Goal: Information Seeking & Learning: Learn about a topic

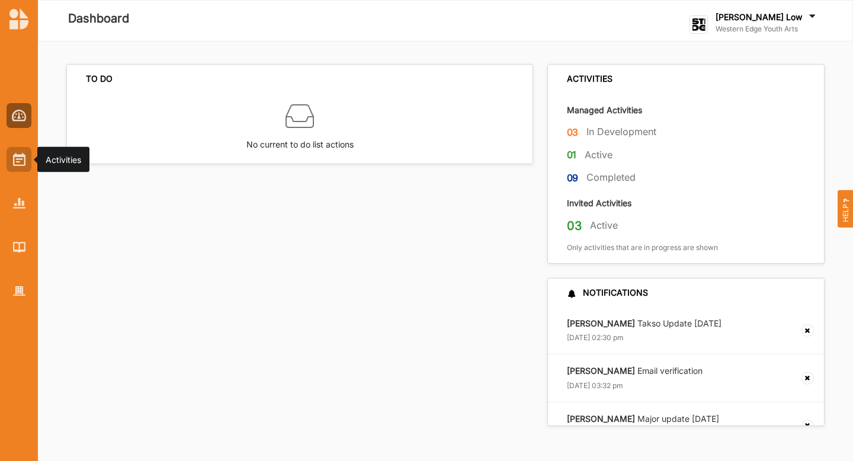
click at [20, 155] on img at bounding box center [19, 159] width 12 height 13
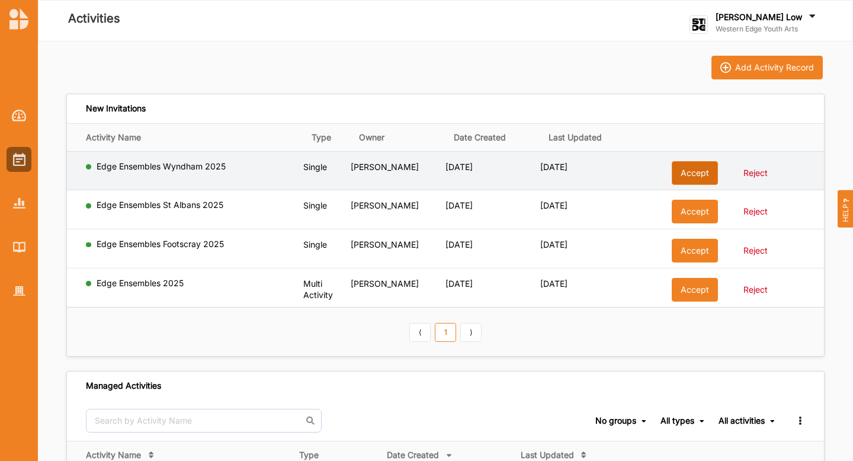
click at [684, 172] on button "Accept" at bounding box center [695, 173] width 46 height 24
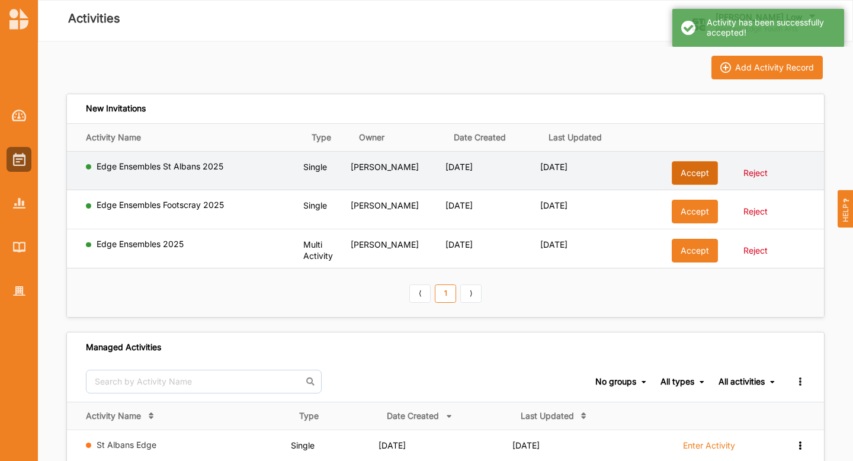
click at [685, 177] on button "Accept" at bounding box center [695, 173] width 46 height 24
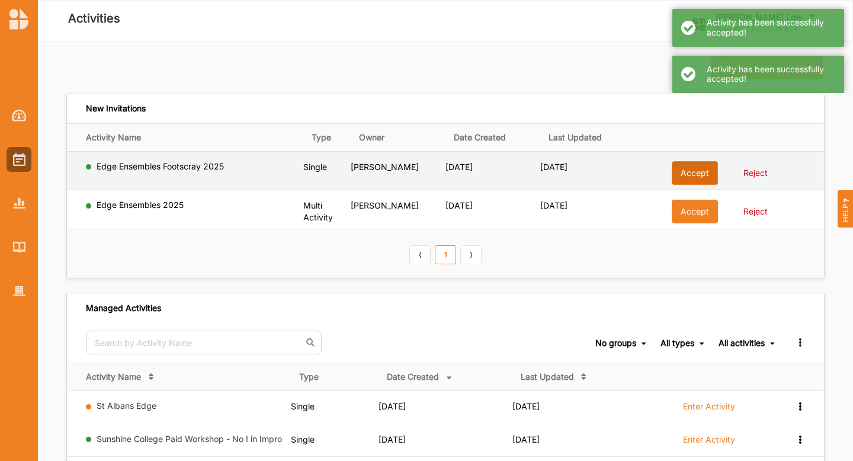
click at [685, 171] on button "Accept" at bounding box center [695, 173] width 46 height 24
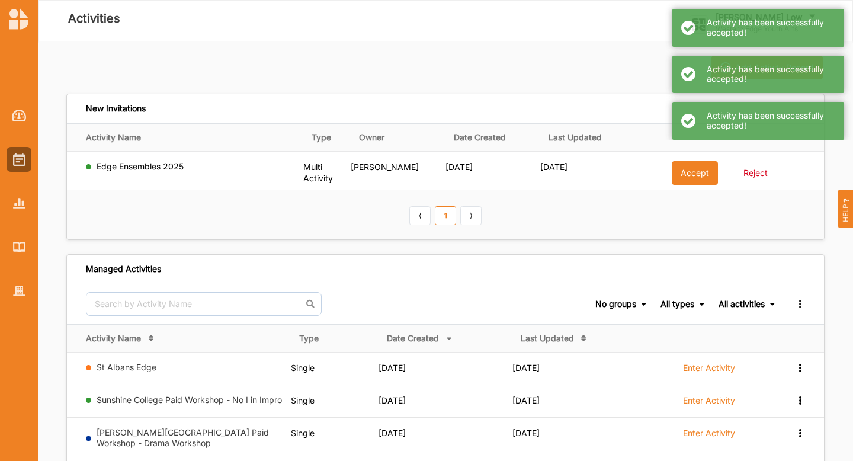
click at [685, 171] on button "Accept" at bounding box center [695, 173] width 46 height 24
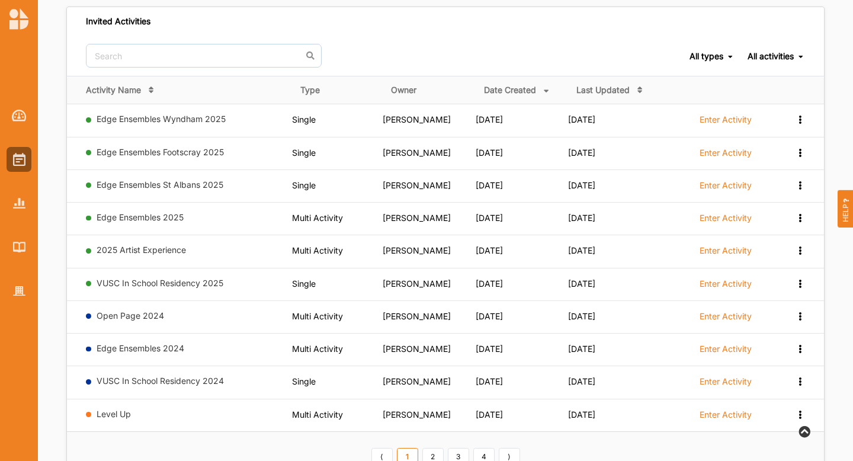
scroll to position [589, 0]
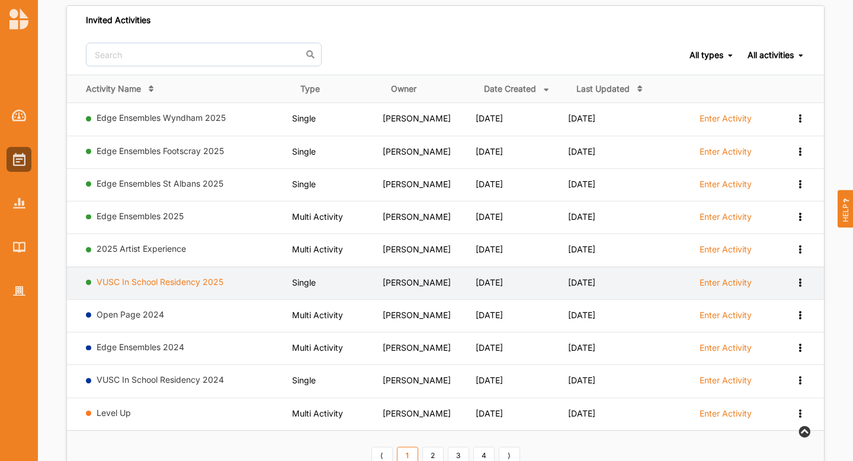
click at [147, 277] on link "VUSC In School Residency 2025" at bounding box center [160, 282] width 127 height 10
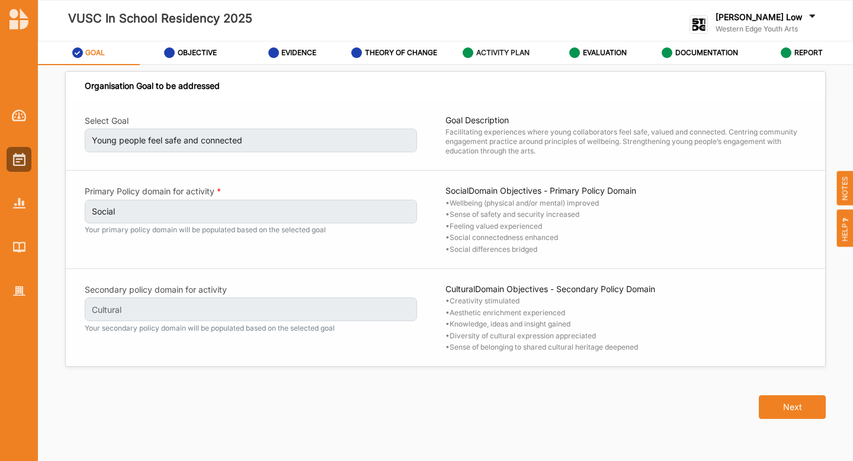
click at [504, 52] on label "ACTIVITY PLAN" at bounding box center [502, 52] width 53 height 9
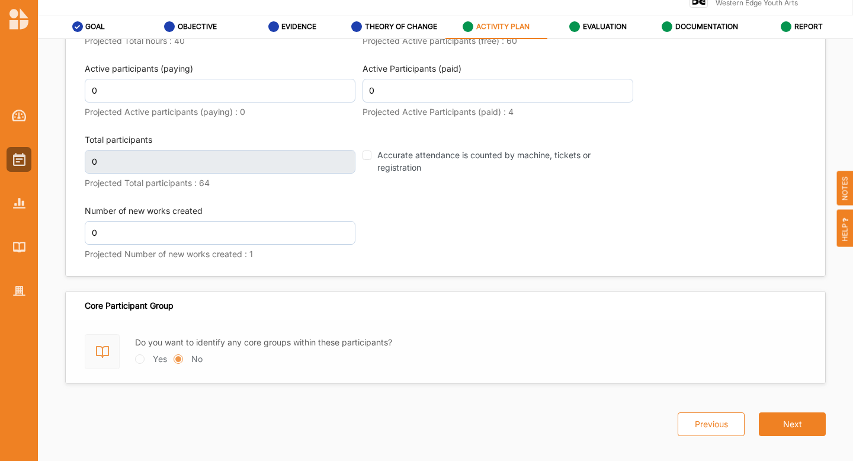
scroll to position [38, 0]
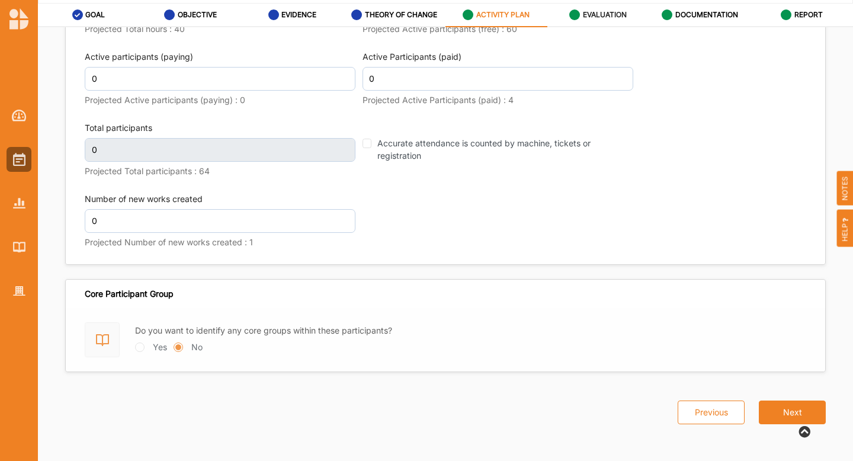
click at [605, 11] on label "EVALUATION" at bounding box center [605, 14] width 44 height 9
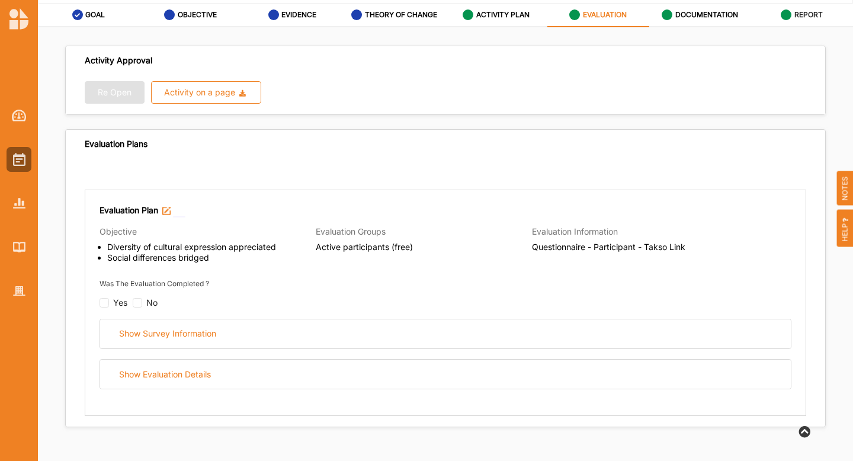
click at [794, 17] on div "REPORT" at bounding box center [802, 14] width 42 height 21
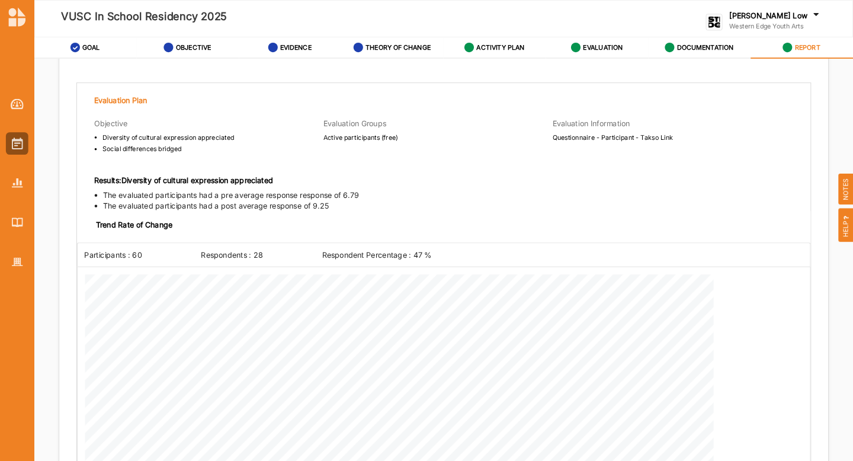
scroll to position [1151, 0]
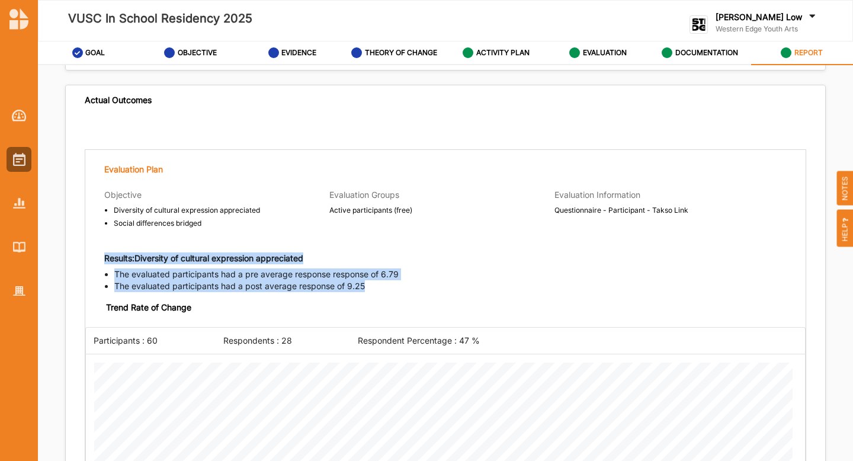
drag, startPoint x: 104, startPoint y: 254, endPoint x: 399, endPoint y: 282, distance: 296.4
copy div "Results: Diversity of cultural expression appreciated The evaluated participant…"
click at [399, 282] on li "The evaluated participants had a post average response of 9.25" at bounding box center [459, 286] width 691 height 12
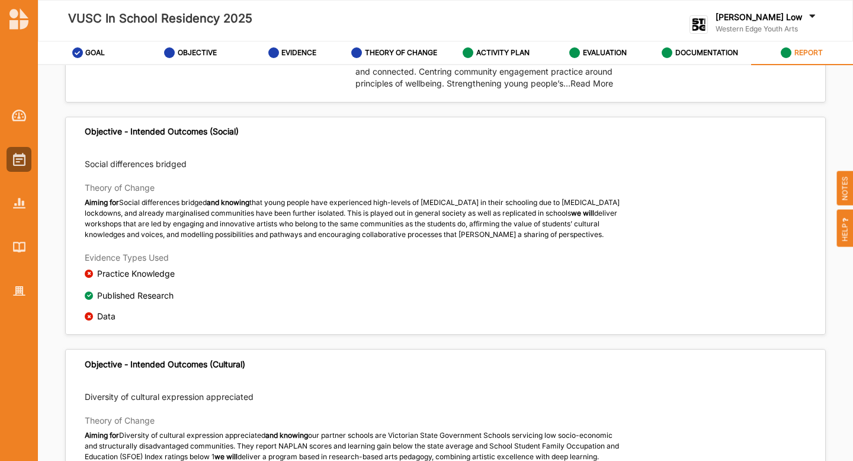
scroll to position [0, 0]
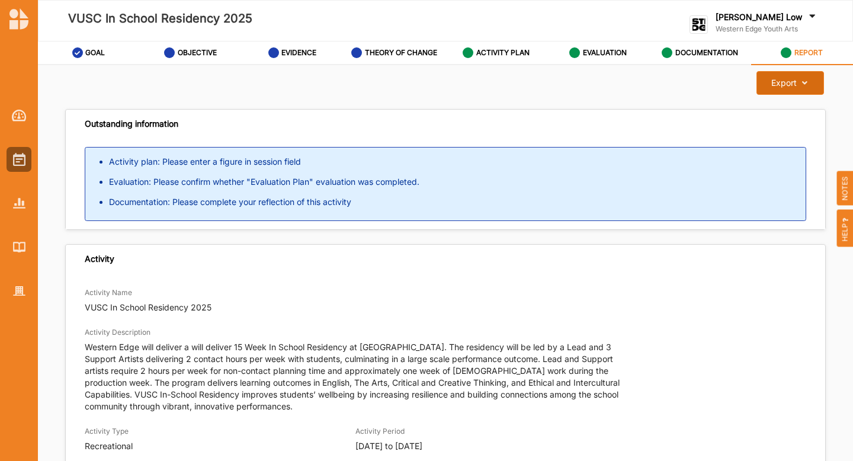
click at [772, 89] on button "Export Download Report" at bounding box center [789, 83] width 67 height 24
click at [775, 87] on div "Export" at bounding box center [783, 83] width 25 height 11
click at [760, 110] on label "Download Report" at bounding box center [780, 107] width 67 height 8
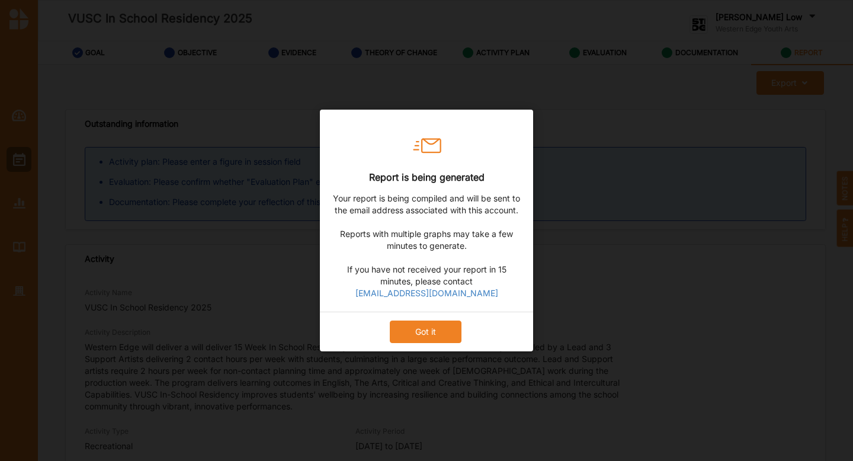
click at [422, 342] on button "Got it" at bounding box center [426, 331] width 72 height 23
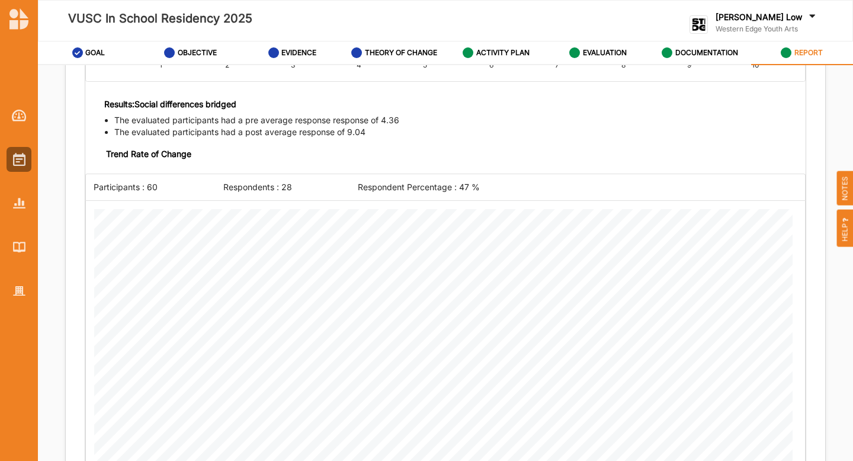
scroll to position [2266, 0]
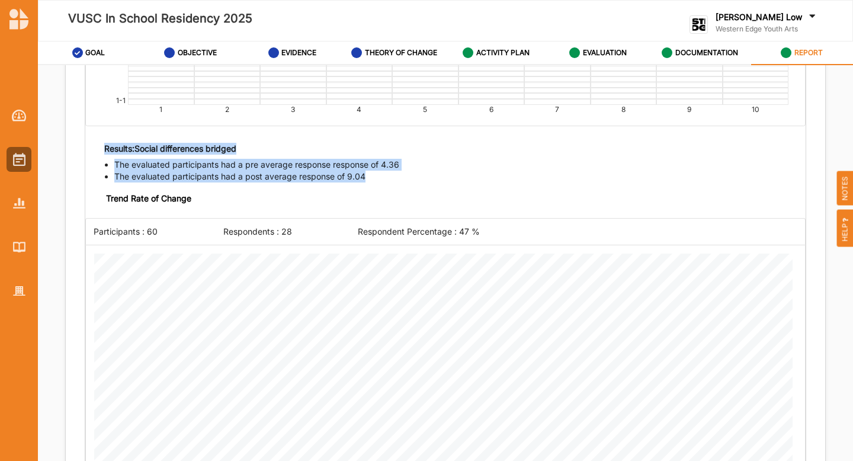
drag, startPoint x: 102, startPoint y: 141, endPoint x: 404, endPoint y: 166, distance: 303.2
copy div "Results: Social differences bridged The evaluated participants had a pre averag…"
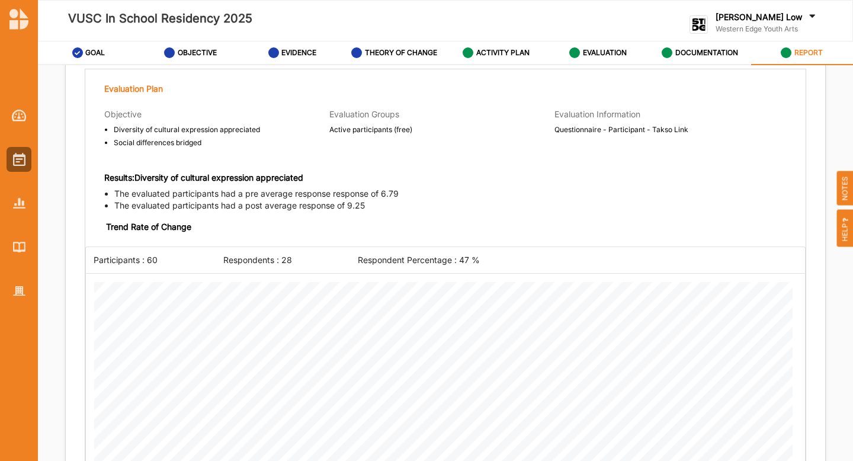
scroll to position [1241, 0]
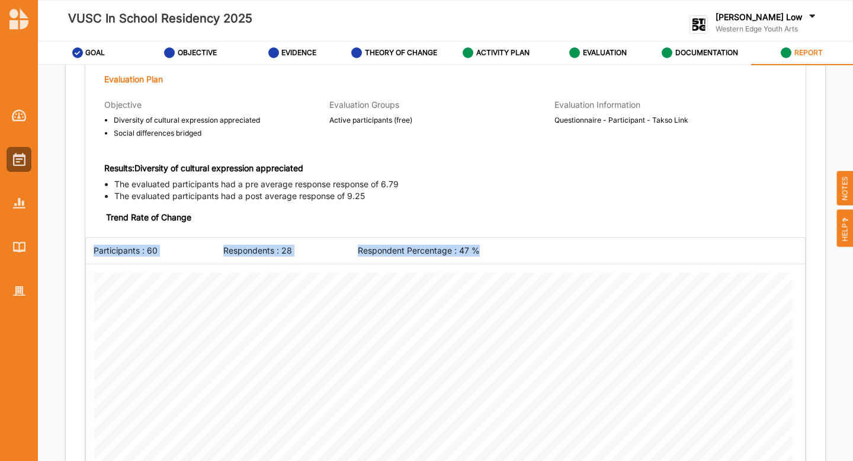
drag, startPoint x: 94, startPoint y: 246, endPoint x: 492, endPoint y: 246, distance: 398.7
click at [492, 246] on div "Participants : 60 Respondents : 28 Respondent Percentage : 47 %" at bounding box center [449, 251] width 712 height 12
copy div "Participants : 60 Respondents : 28 Respondent Percentage : 47 %"
click at [447, 193] on li "The evaluated participants had a post average response of 9.25" at bounding box center [459, 196] width 691 height 12
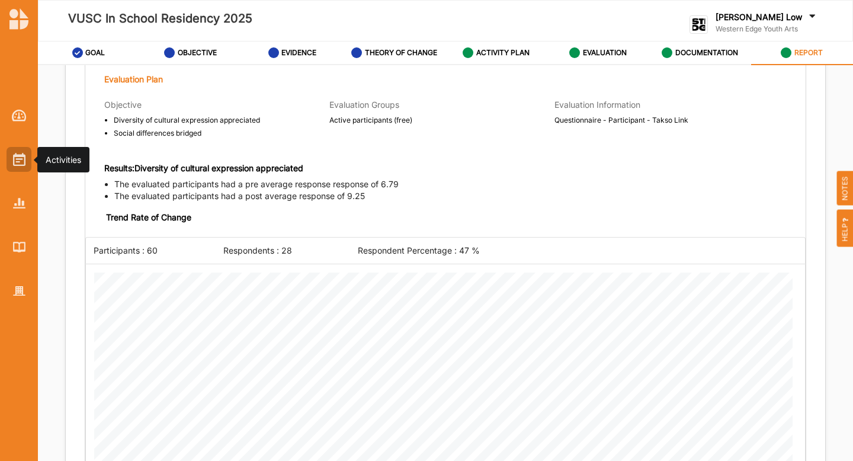
click at [15, 166] on div at bounding box center [19, 159] width 25 height 25
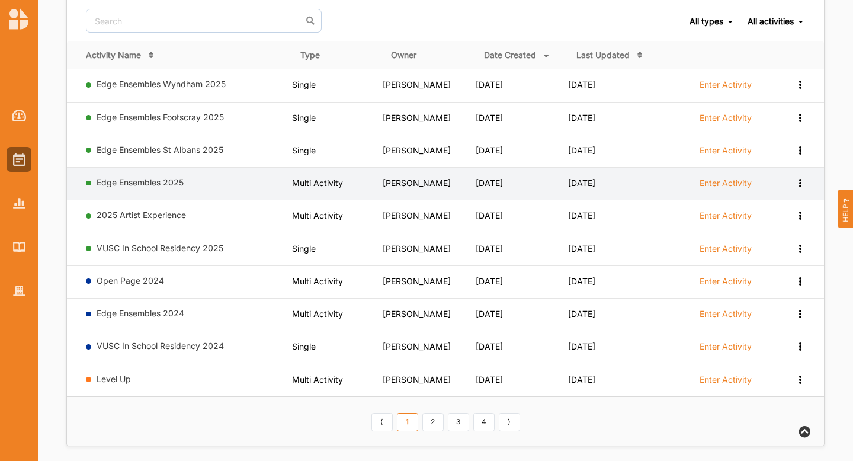
scroll to position [624, 0]
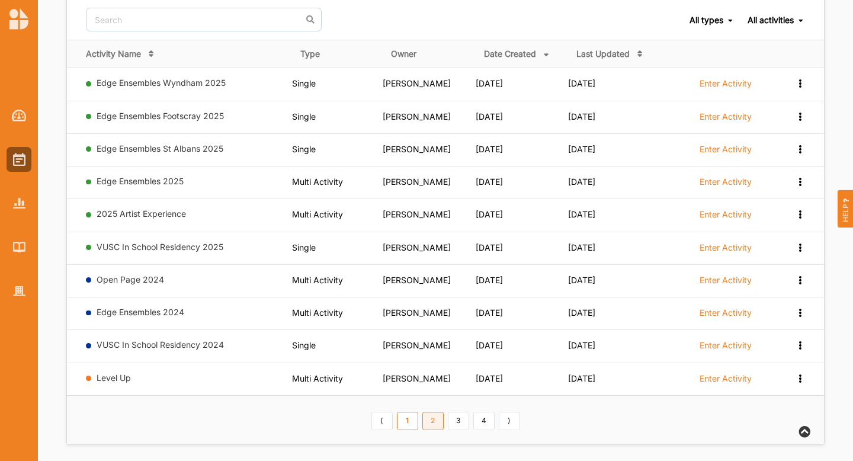
click at [428, 419] on link "2" at bounding box center [432, 421] width 21 height 19
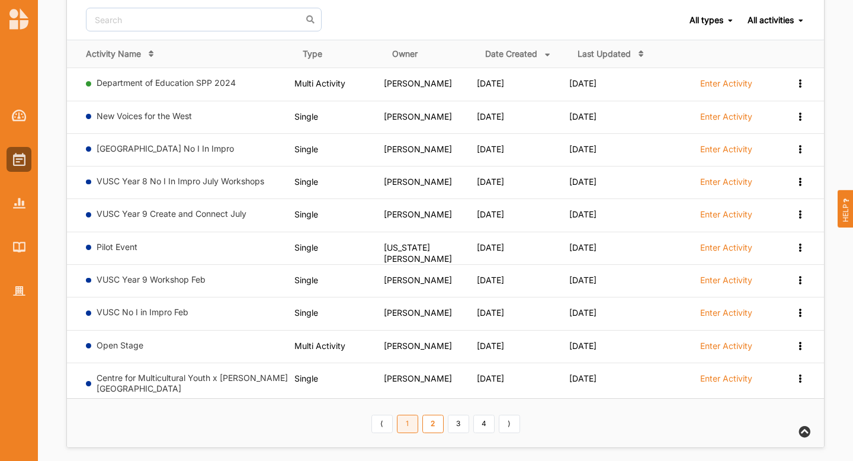
click at [406, 418] on link "1" at bounding box center [407, 424] width 21 height 19
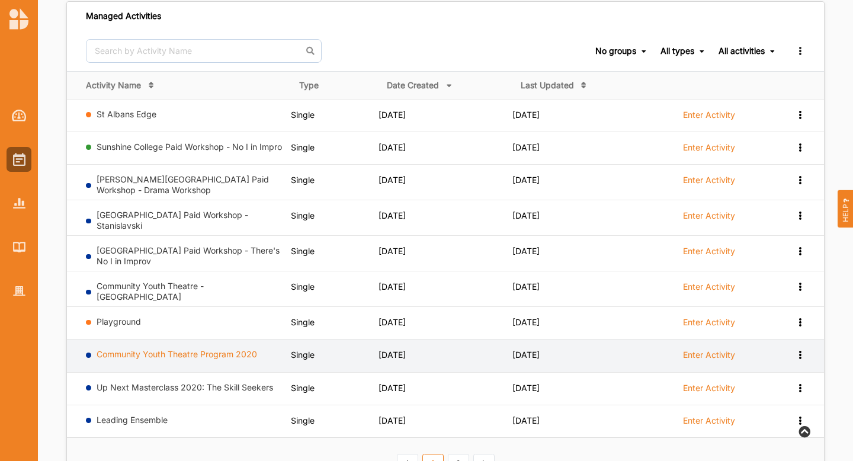
scroll to position [627, 0]
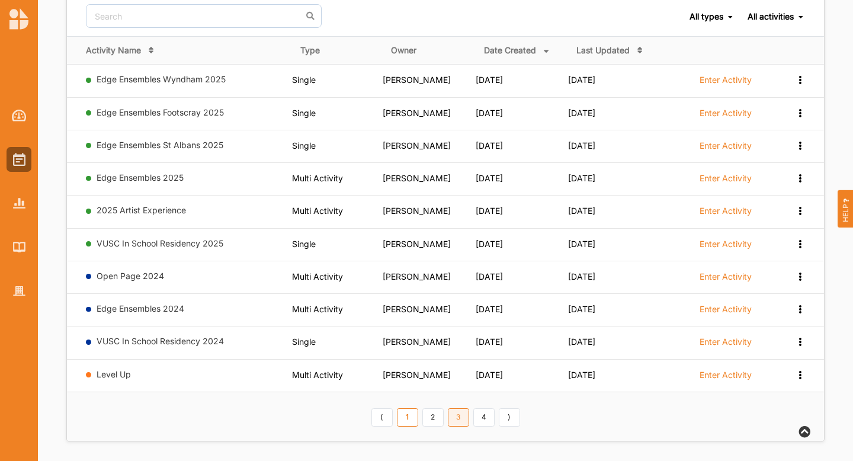
click at [457, 412] on link "3" at bounding box center [458, 417] width 21 height 19
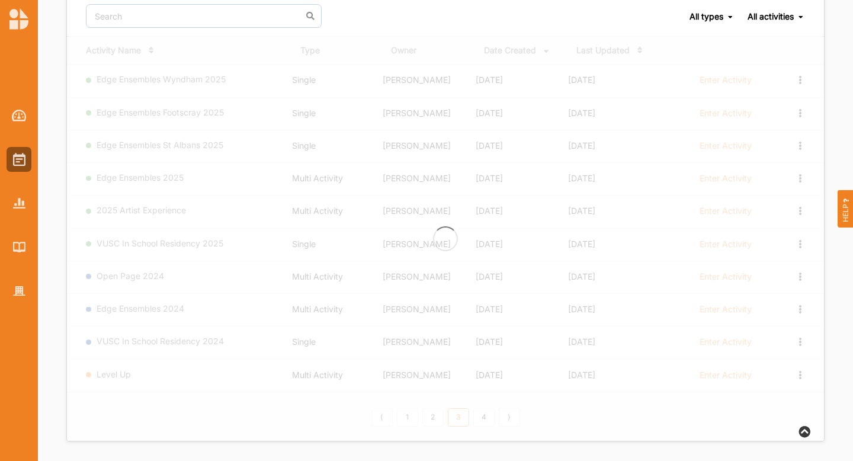
scroll to position [626, 0]
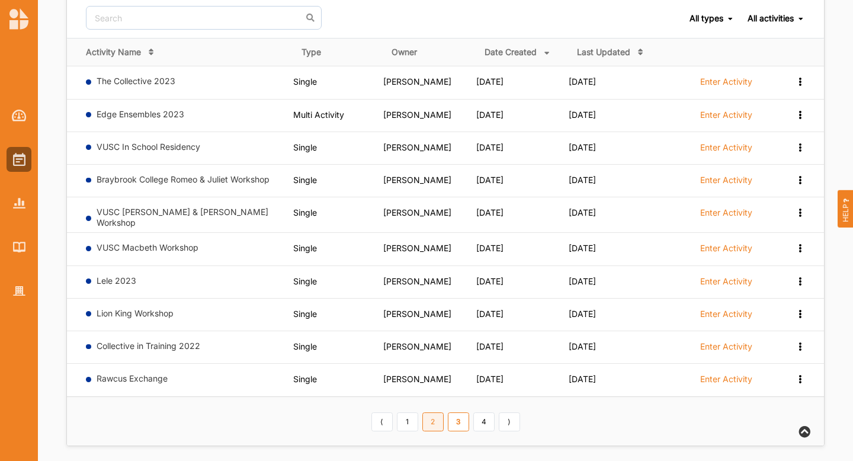
click at [435, 417] on link "2" at bounding box center [432, 421] width 21 height 19
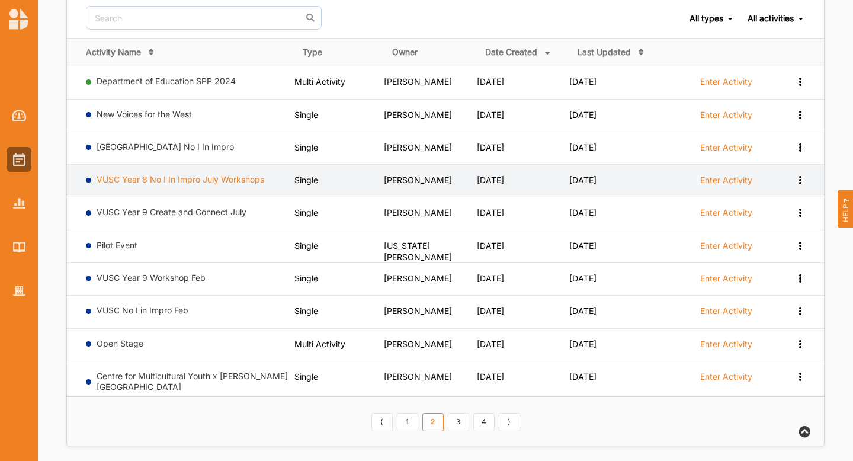
click at [200, 174] on link "VUSC Year 8 No I In Impro July Workshops" at bounding box center [181, 179] width 168 height 10
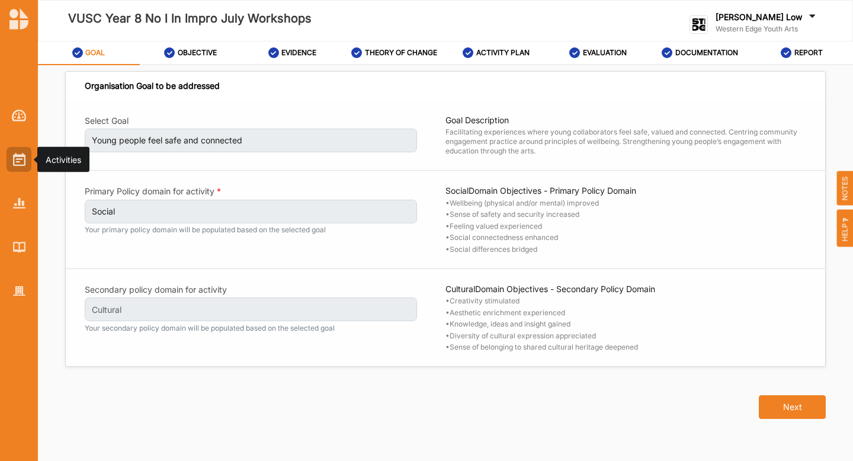
click at [28, 157] on div at bounding box center [19, 159] width 25 height 25
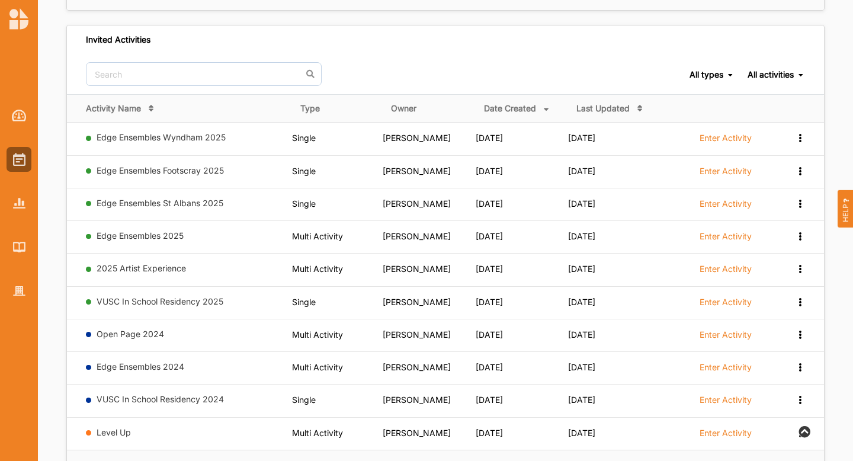
scroll to position [600, 0]
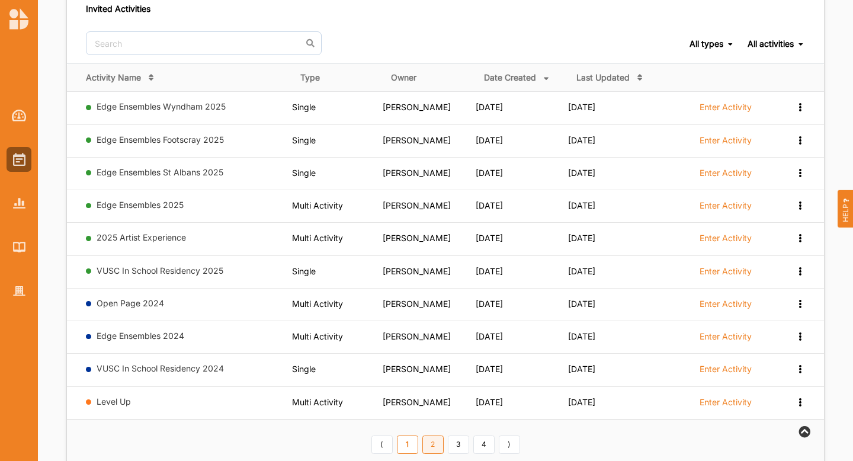
click at [434, 441] on link "2" at bounding box center [432, 444] width 21 height 19
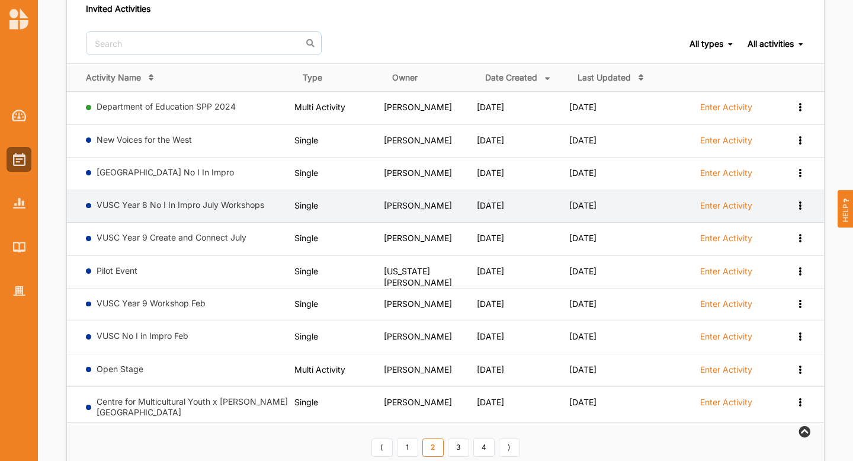
click at [800, 201] on icon at bounding box center [800, 204] width 10 height 8
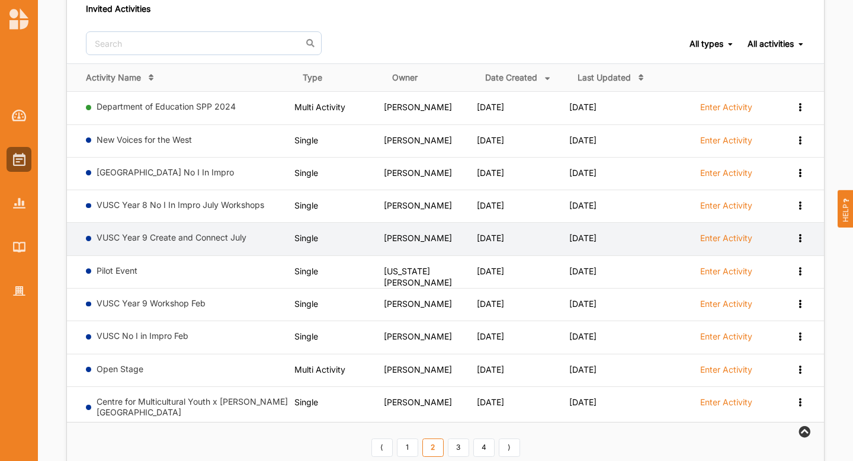
click at [805, 237] on div "View Report Request Withdrawal" at bounding box center [800, 237] width 10 height 11
click at [749, 259] on link "View Report" at bounding box center [755, 259] width 98 height 27
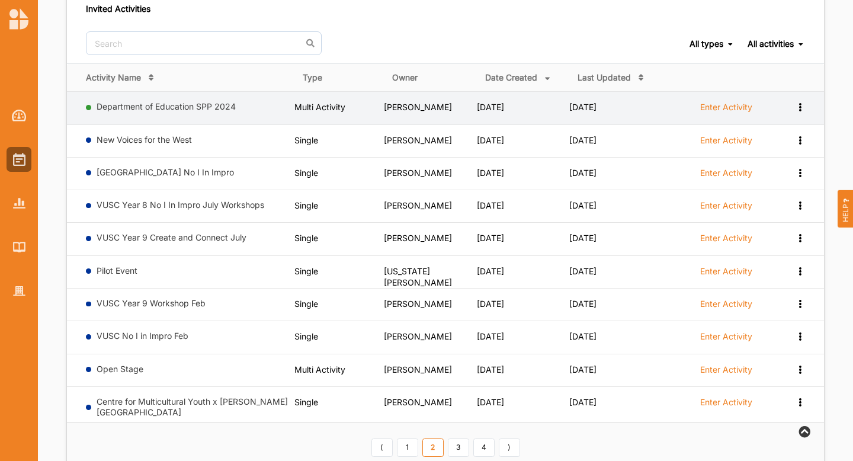
click at [724, 105] on label "Enter Activity" at bounding box center [726, 107] width 52 height 11
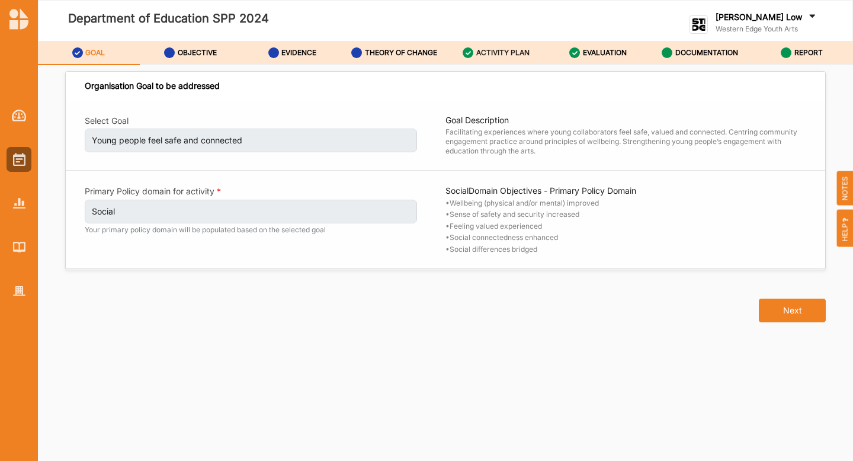
click at [517, 47] on div "ACTIVITY PLAN" at bounding box center [496, 52] width 67 height 21
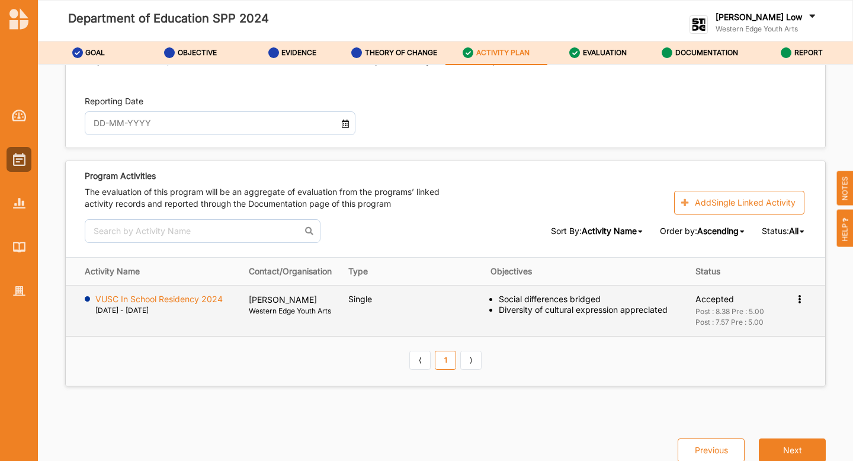
scroll to position [1323, 0]
